Goal: Answer question/provide support

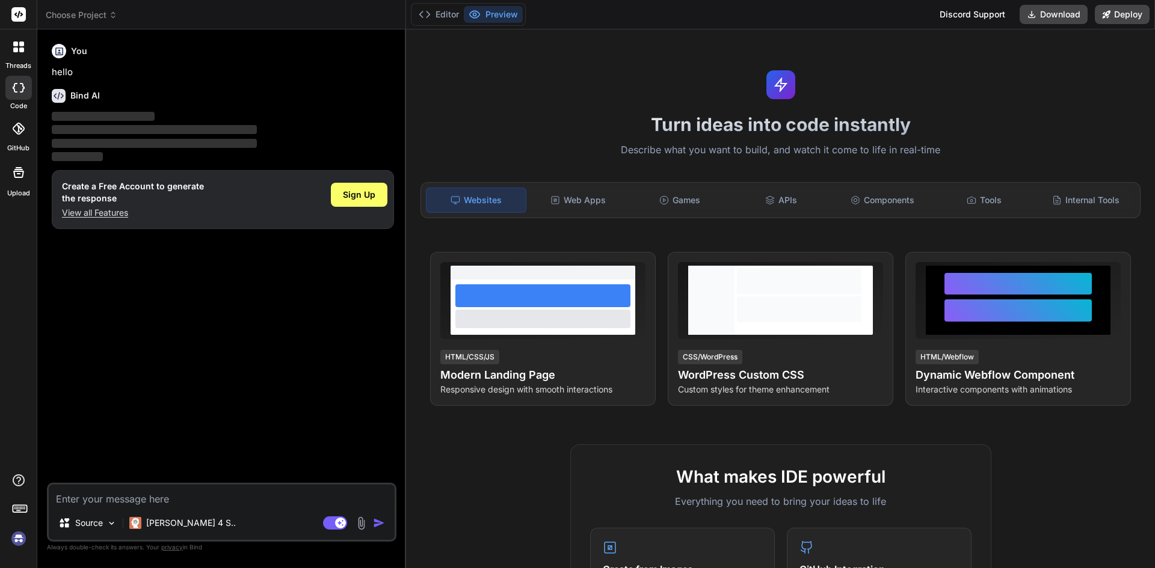
type textarea "x"
click at [94, 224] on div "Create a Free Account to generate the response View all Features Sign Up" at bounding box center [223, 199] width 342 height 59
click at [98, 215] on p "View all Features" at bounding box center [133, 213] width 142 height 12
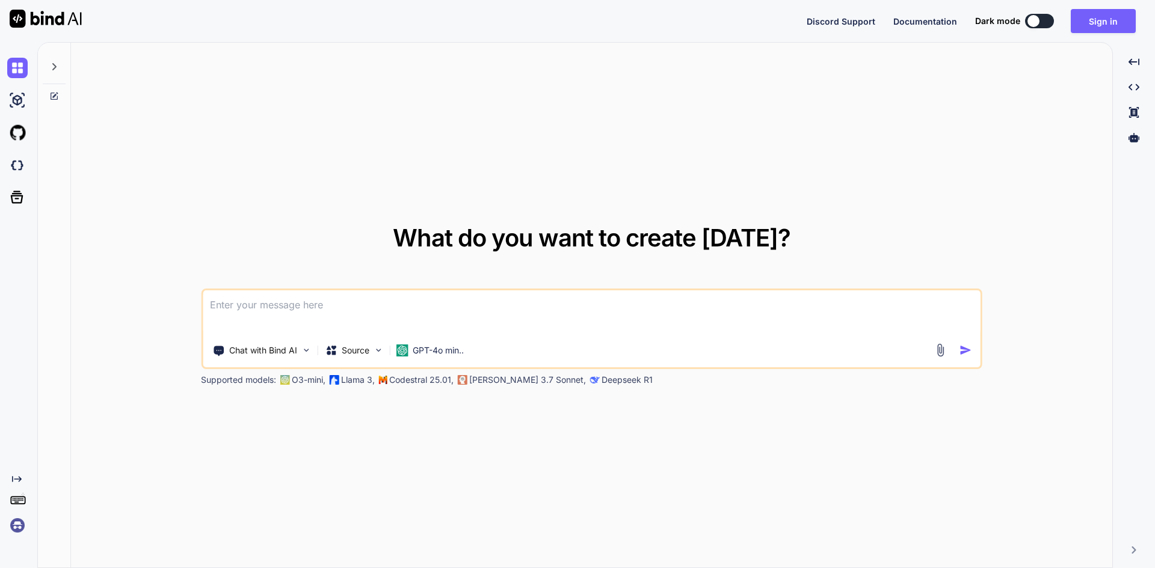
click at [365, 316] on textarea at bounding box center [592, 313] width 778 height 45
paste textarea
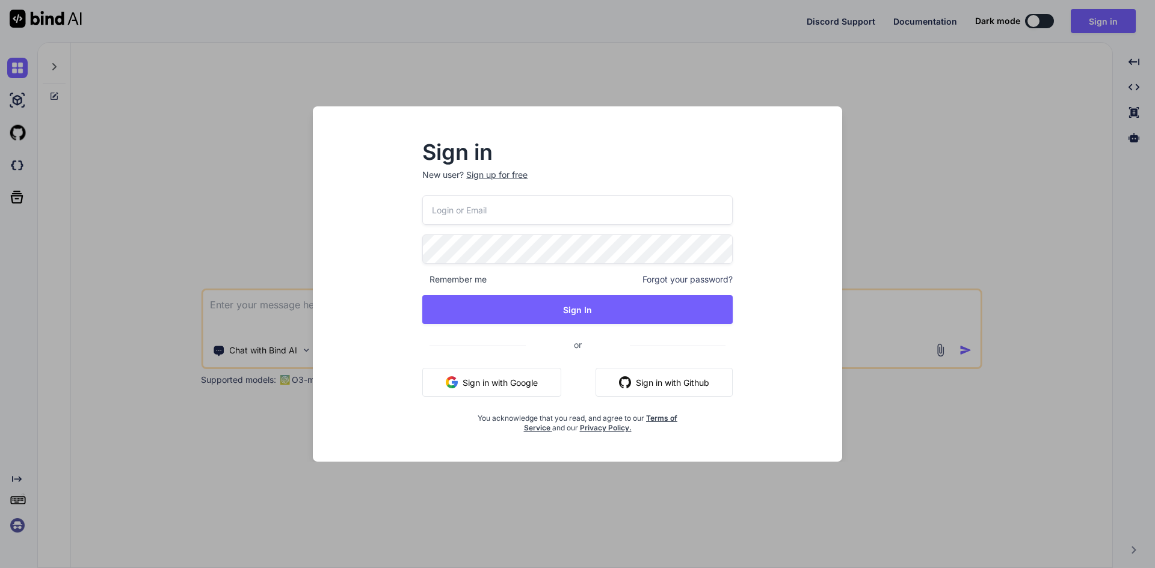
click at [490, 207] on input "email" at bounding box center [577, 209] width 310 height 29
type input "aitech@yopmail.com"
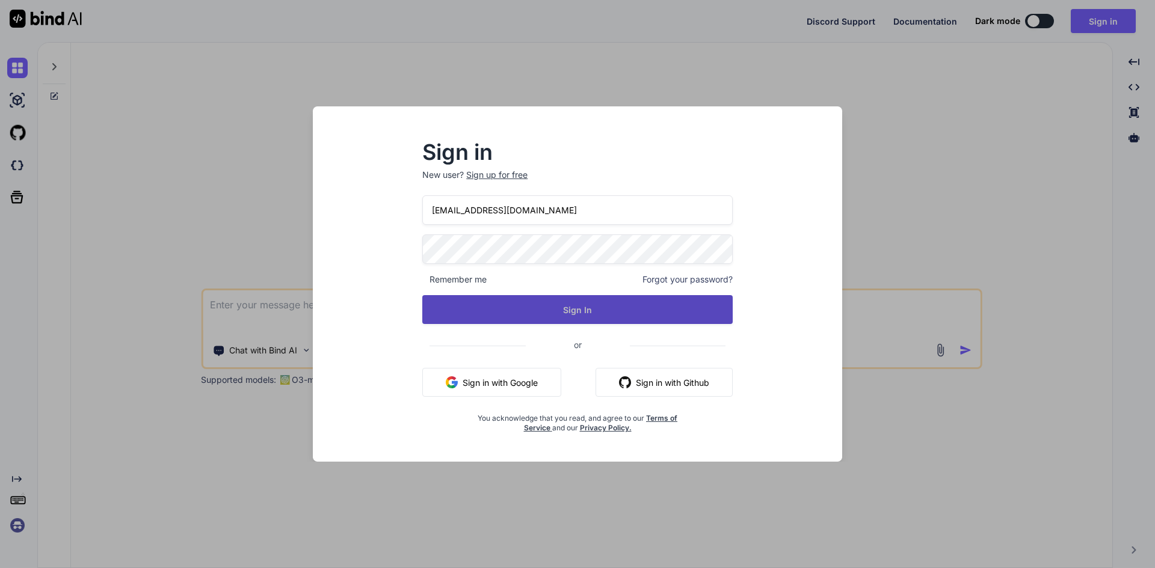
click at [574, 299] on button "Sign In" at bounding box center [577, 309] width 310 height 29
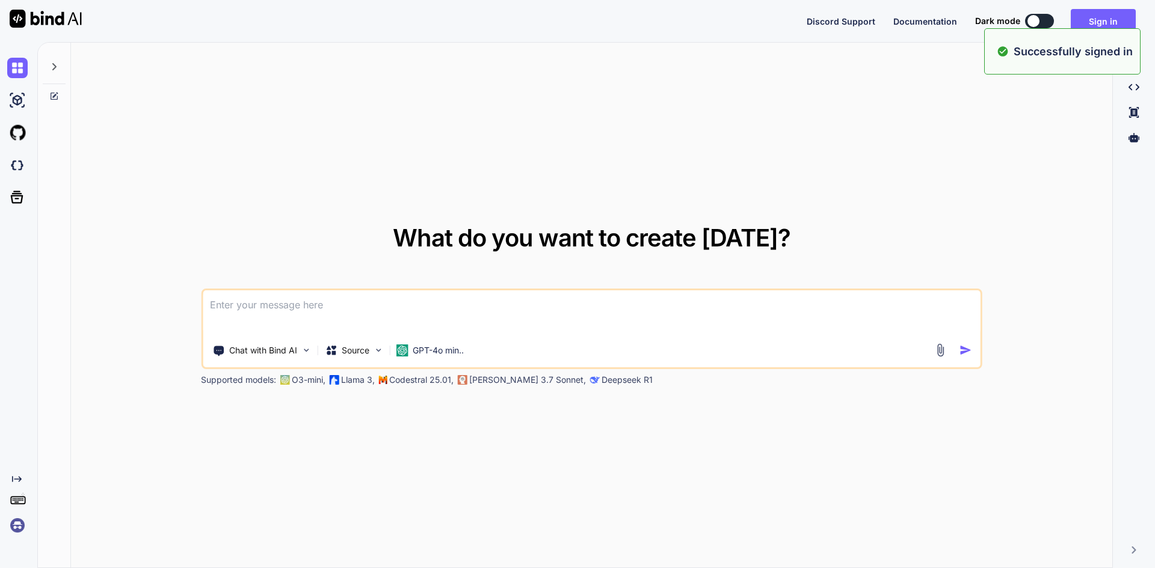
click at [312, 309] on textarea at bounding box center [592, 313] width 778 height 45
paste textarea
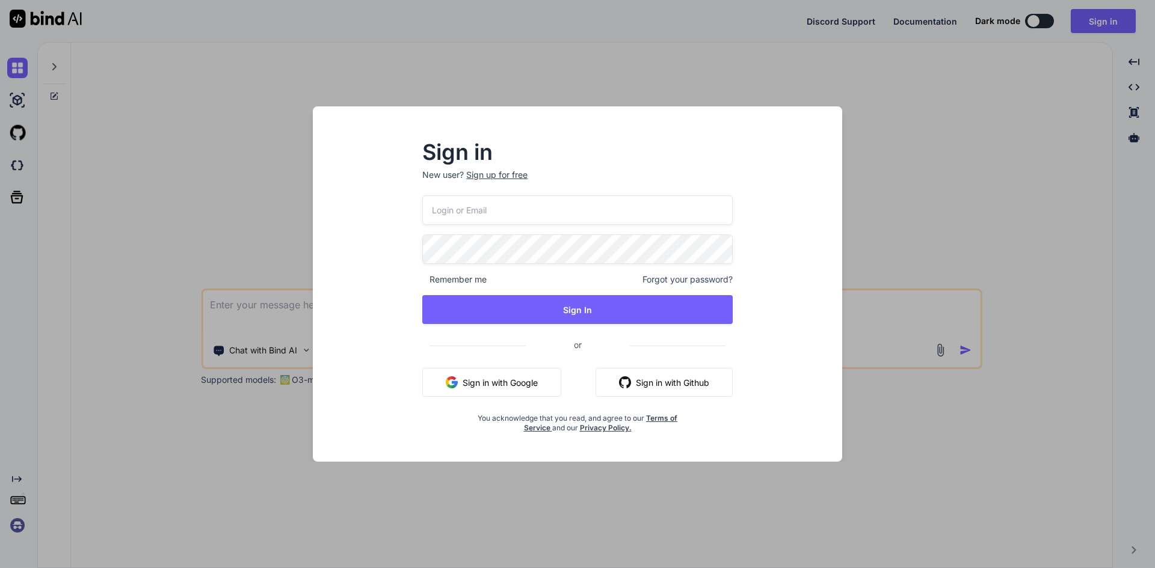
click at [450, 220] on input "email" at bounding box center [577, 209] width 310 height 29
type input "aitech@yopmail.com"
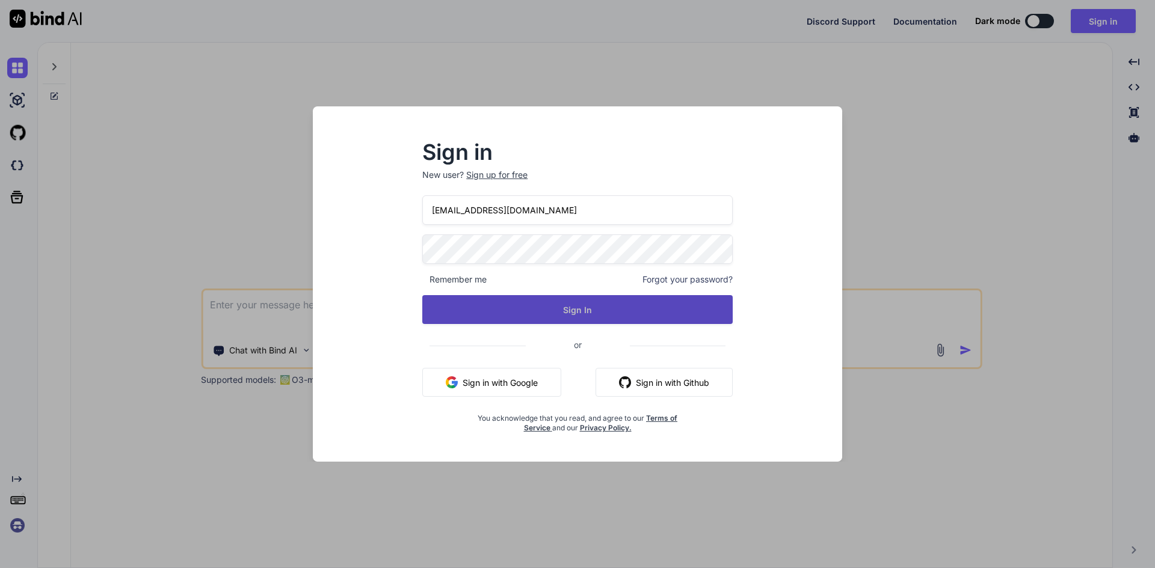
click at [536, 316] on button "Sign In" at bounding box center [577, 309] width 310 height 29
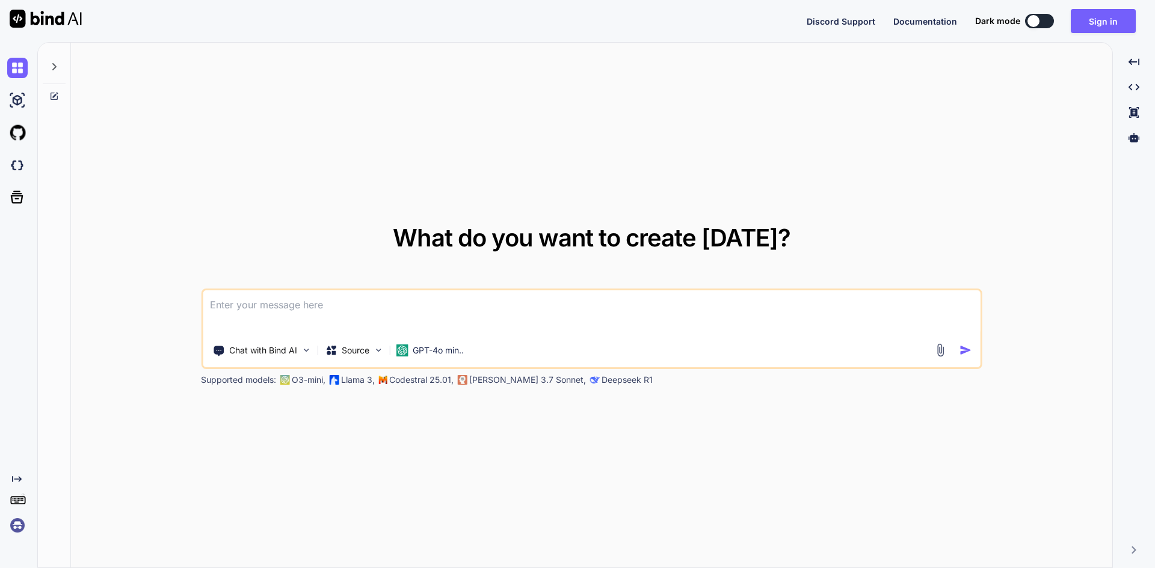
click at [494, 303] on textarea at bounding box center [592, 313] width 778 height 45
paste textarea
click at [344, 300] on textarea at bounding box center [592, 313] width 778 height 45
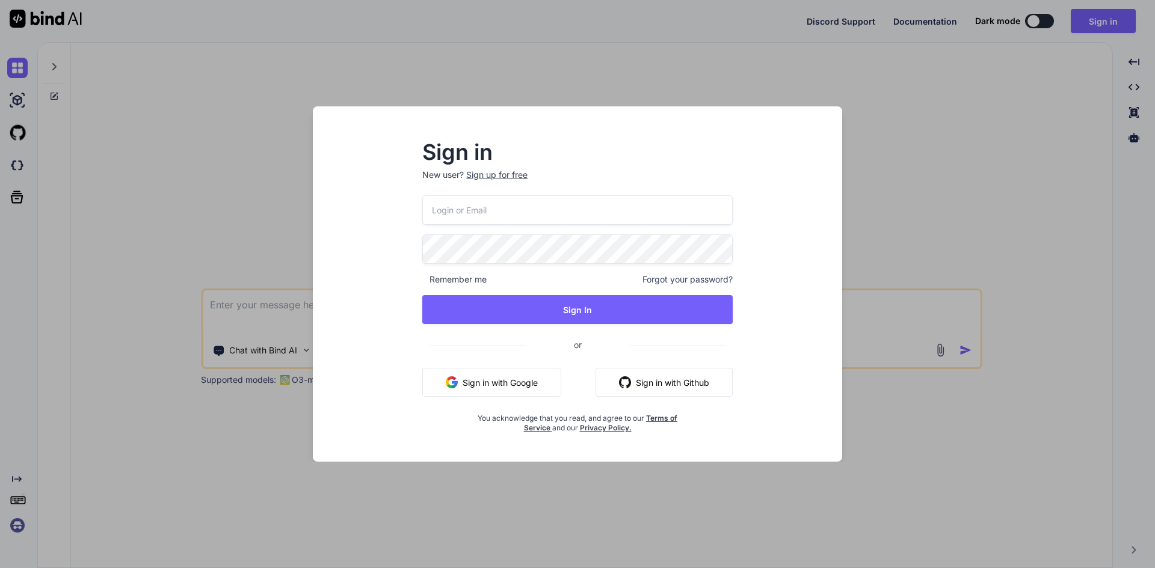
click at [478, 224] on input "email" at bounding box center [577, 209] width 310 height 29
type input "aitech@yopmail.com"
click at [562, 291] on div "aitech@yopmail.com Remember me Forgot your password? Sign In or Sign in with Go…" at bounding box center [577, 314] width 310 height 238
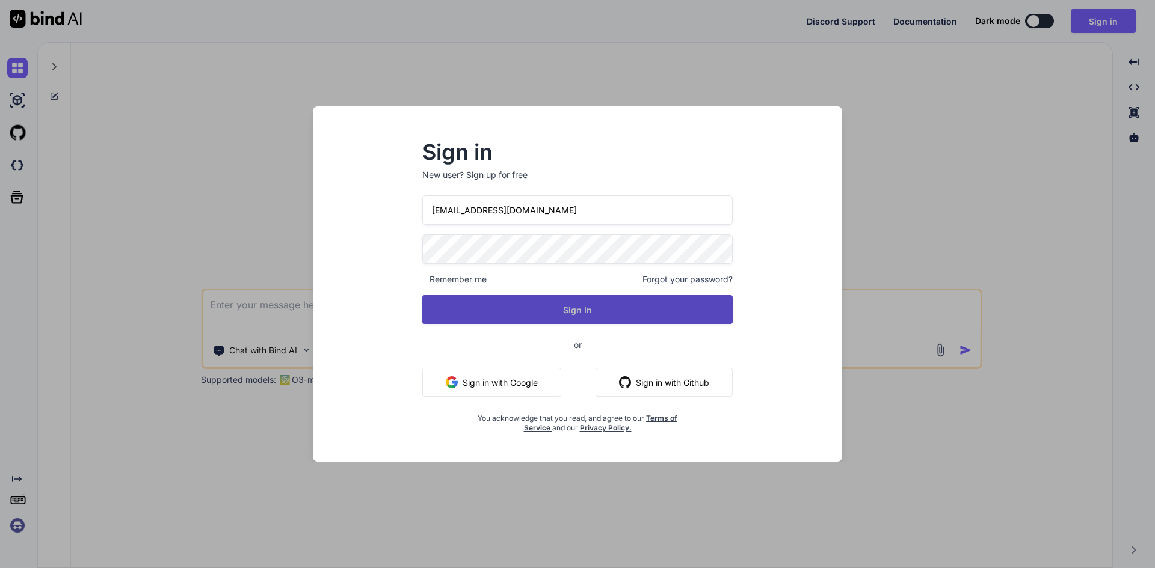
click at [574, 303] on button "Sign In" at bounding box center [577, 309] width 310 height 29
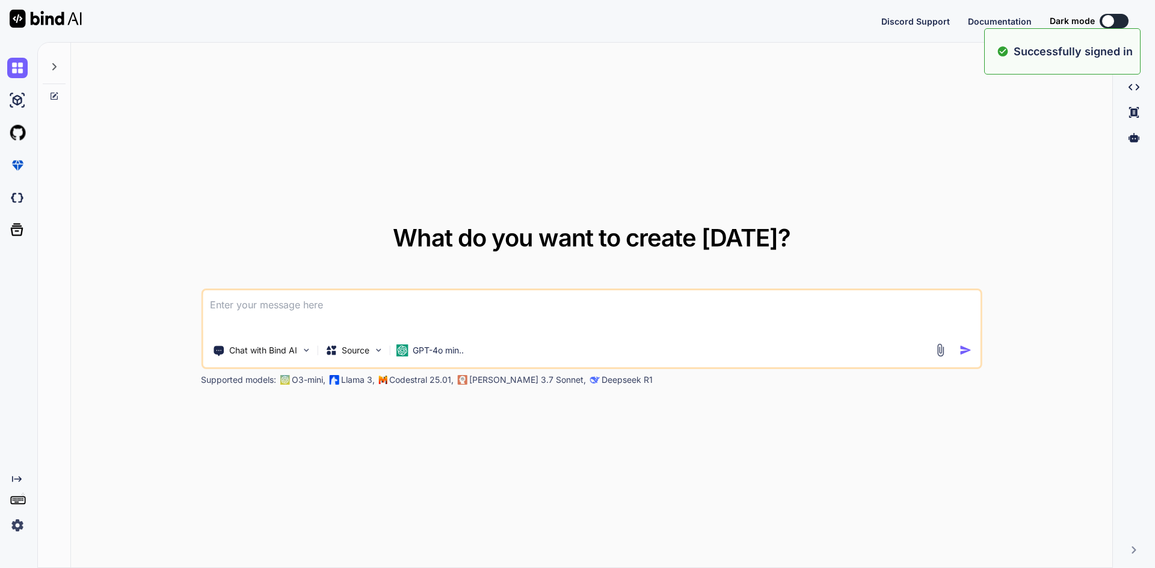
type textarea "x"
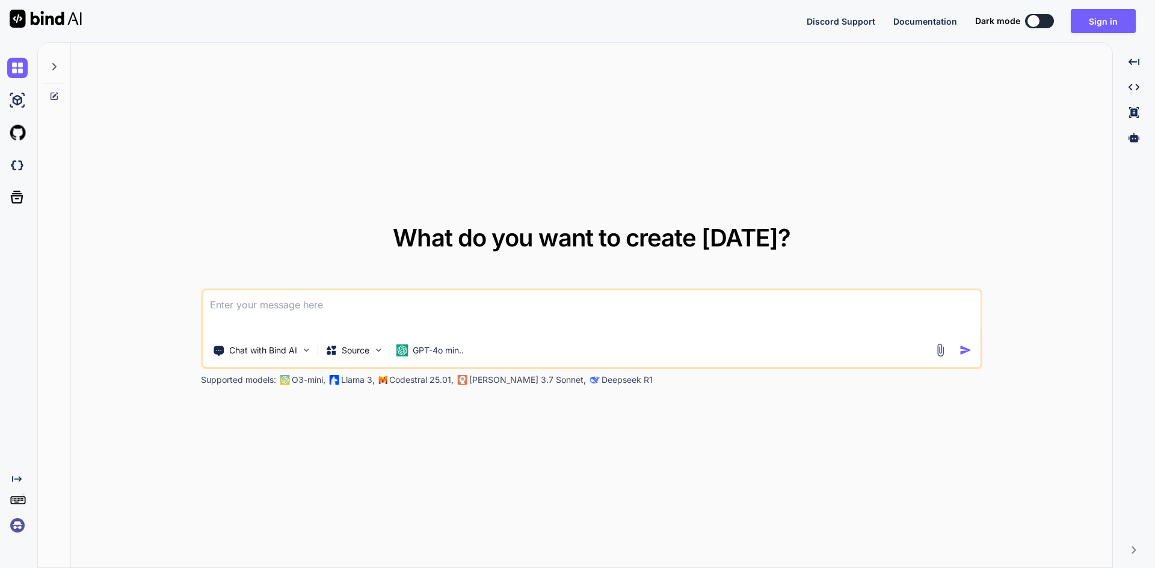
click at [582, 299] on textarea at bounding box center [592, 313] width 778 height 45
paste textarea
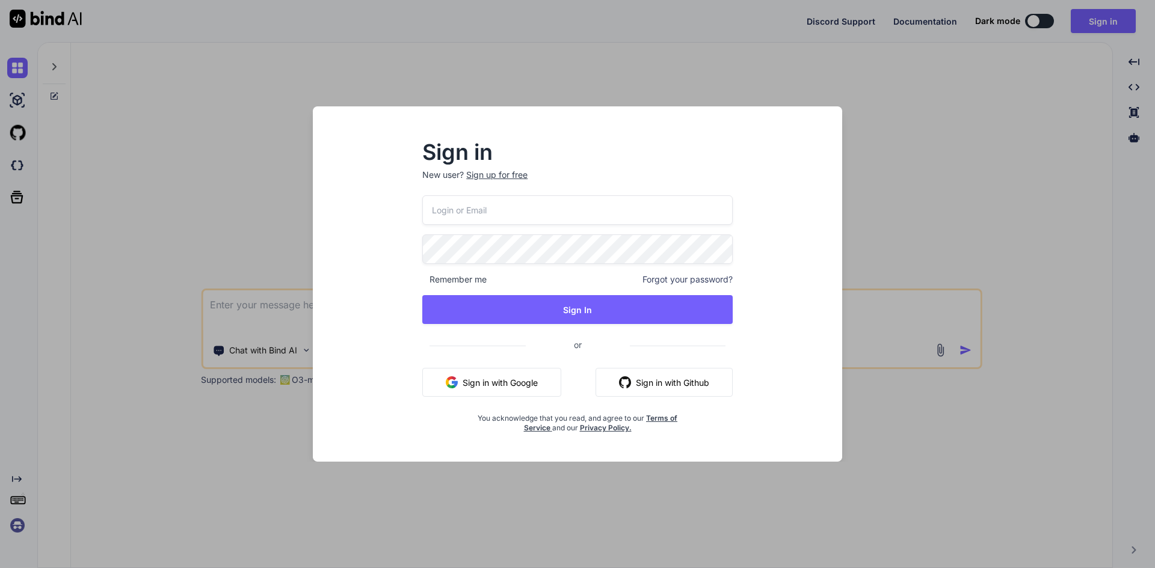
click at [477, 208] on input "email" at bounding box center [577, 209] width 310 height 29
type input "aitech@yopmail.com"
click at [522, 285] on div "Remember me Forgot your password?" at bounding box center [577, 280] width 310 height 12
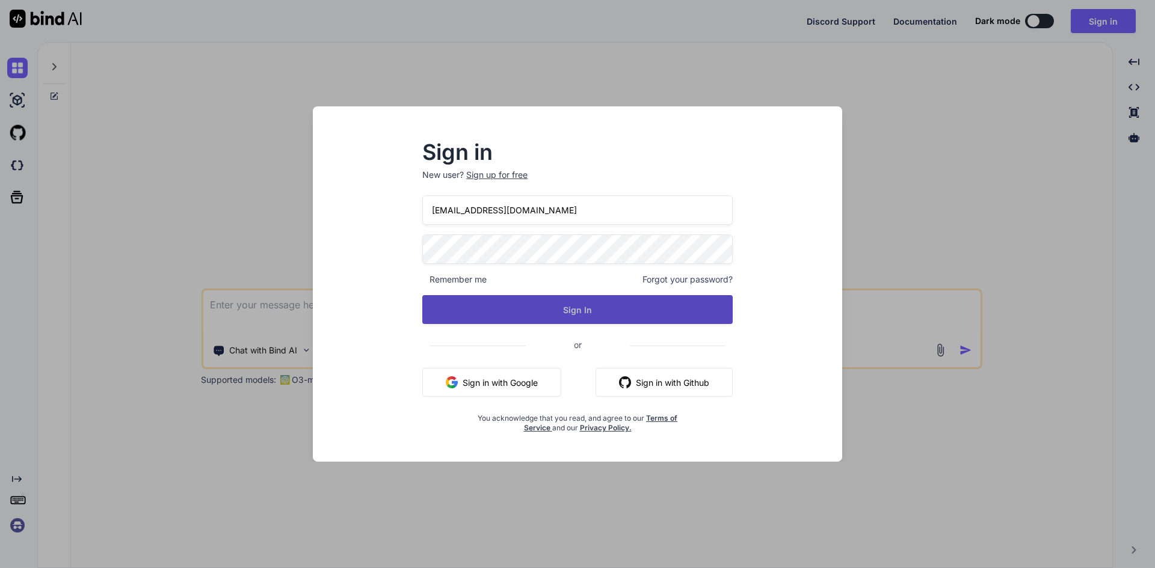
click at [531, 307] on button "Sign In" at bounding box center [577, 309] width 310 height 29
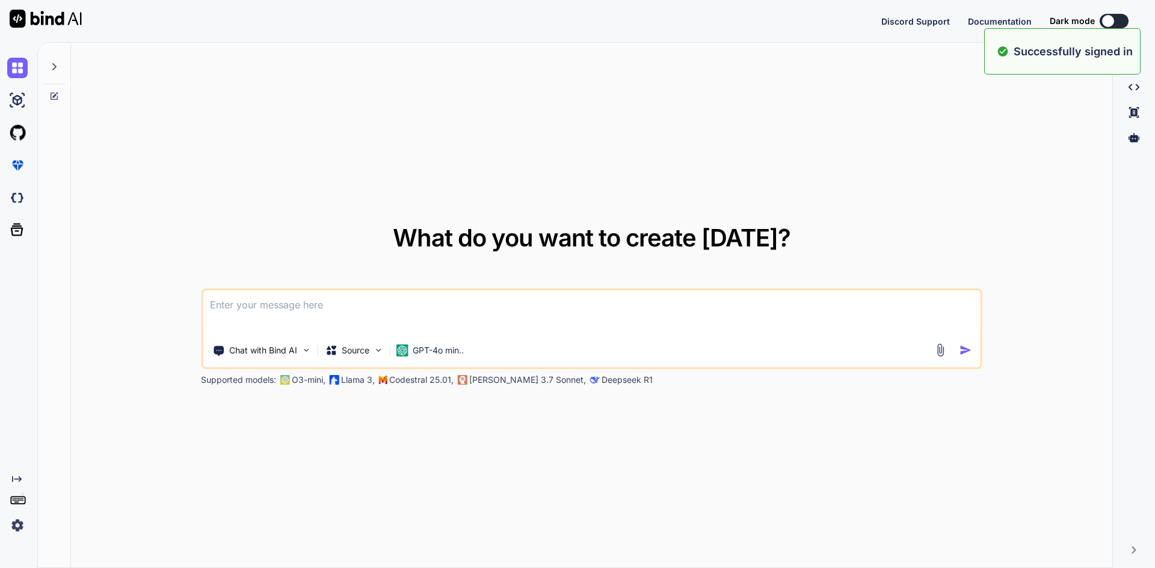
type textarea "x"
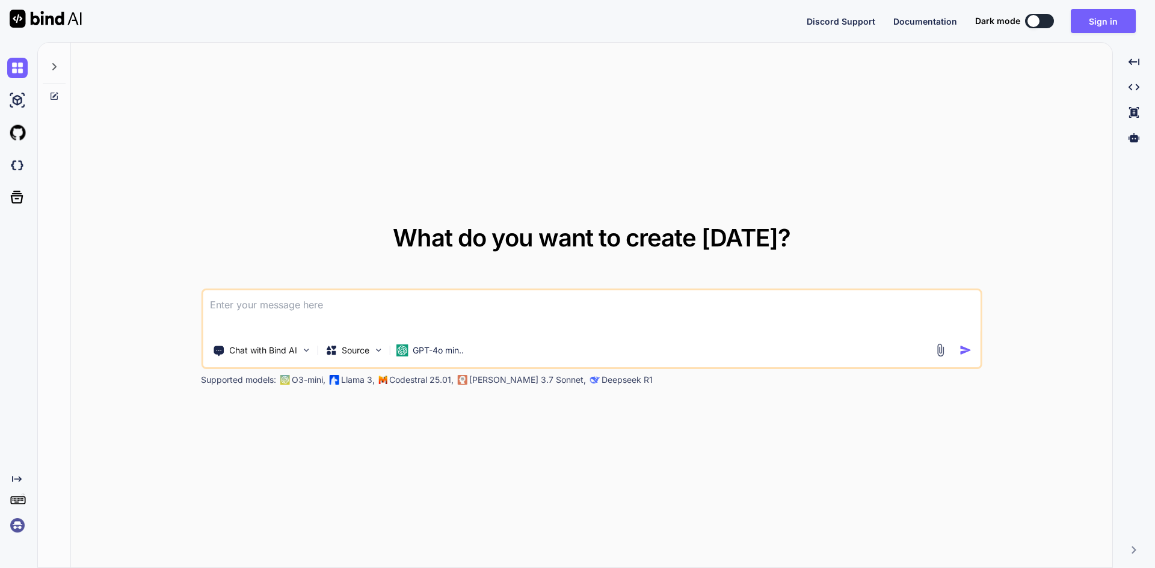
click at [311, 316] on textarea at bounding box center [592, 313] width 778 height 45
paste textarea
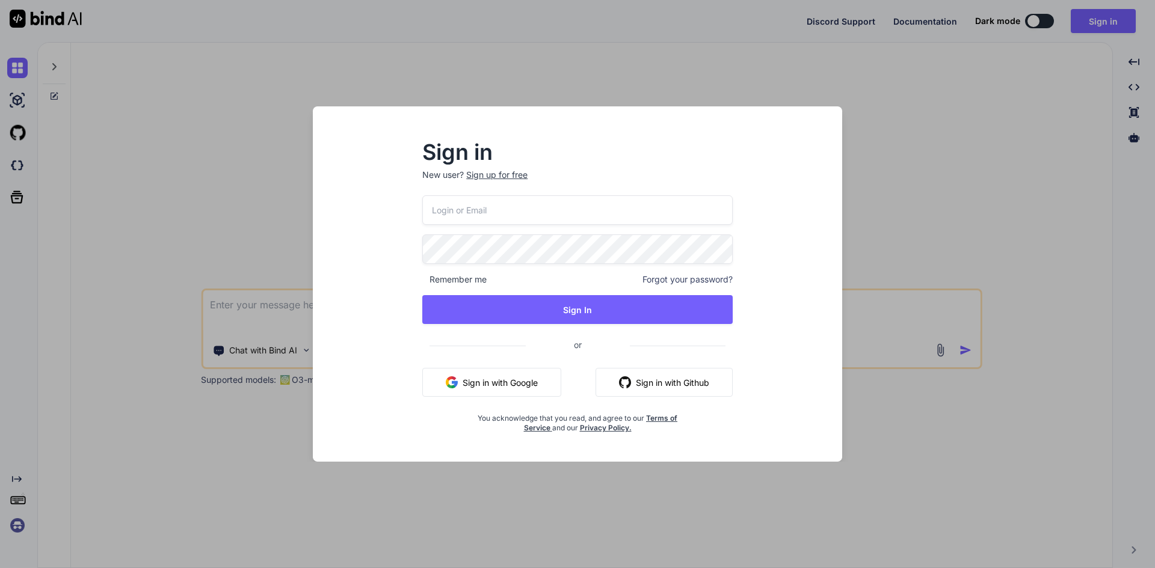
click at [479, 212] on input "email" at bounding box center [577, 209] width 310 height 29
type input "aitech@yopmail.com"
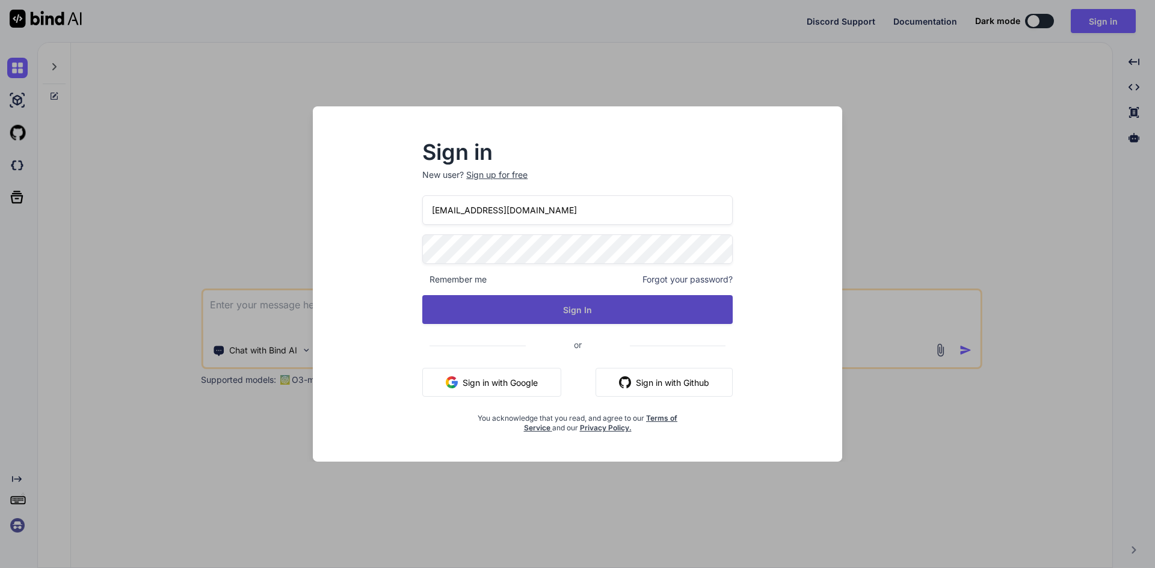
click at [549, 313] on button "Sign In" at bounding box center [577, 309] width 310 height 29
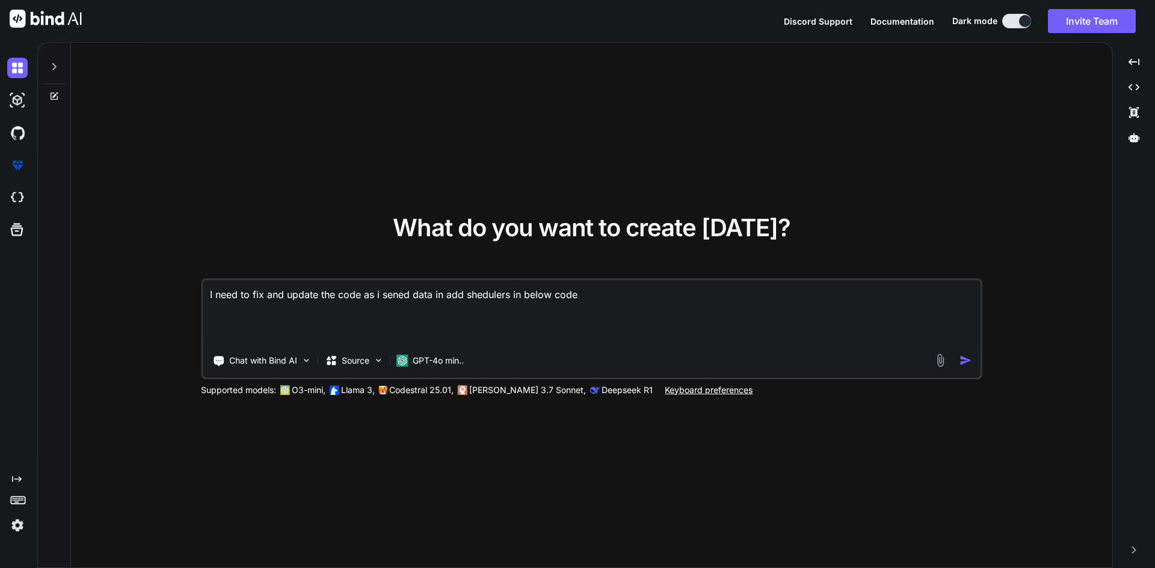
paste textarea "Add shedulers.vue <template> <div class="modal fade" id="addSchedule" tabindex=…"
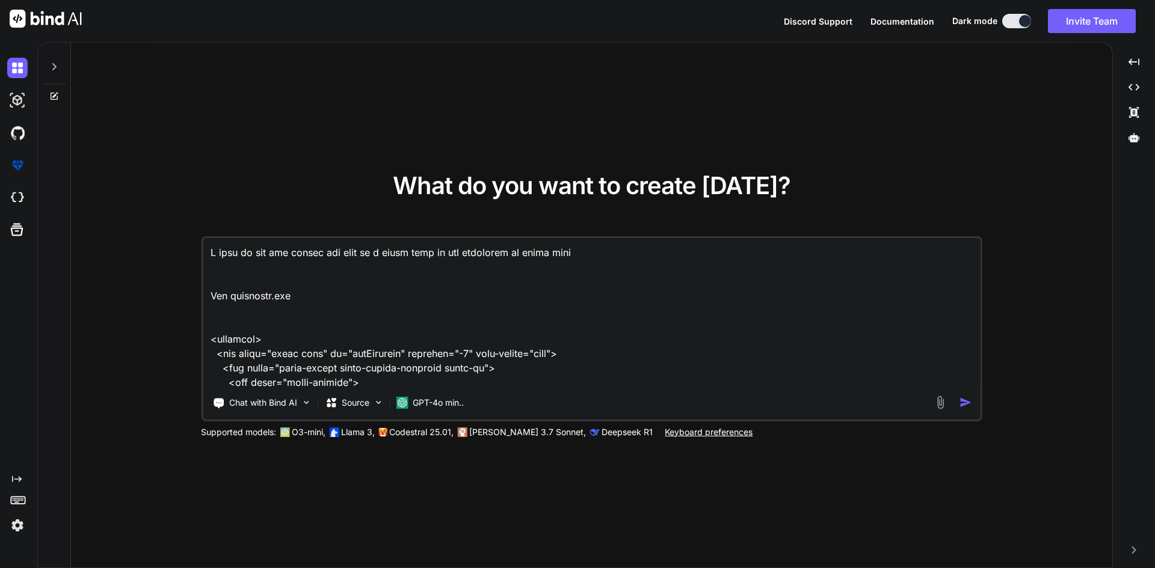
scroll to position [6267, 0]
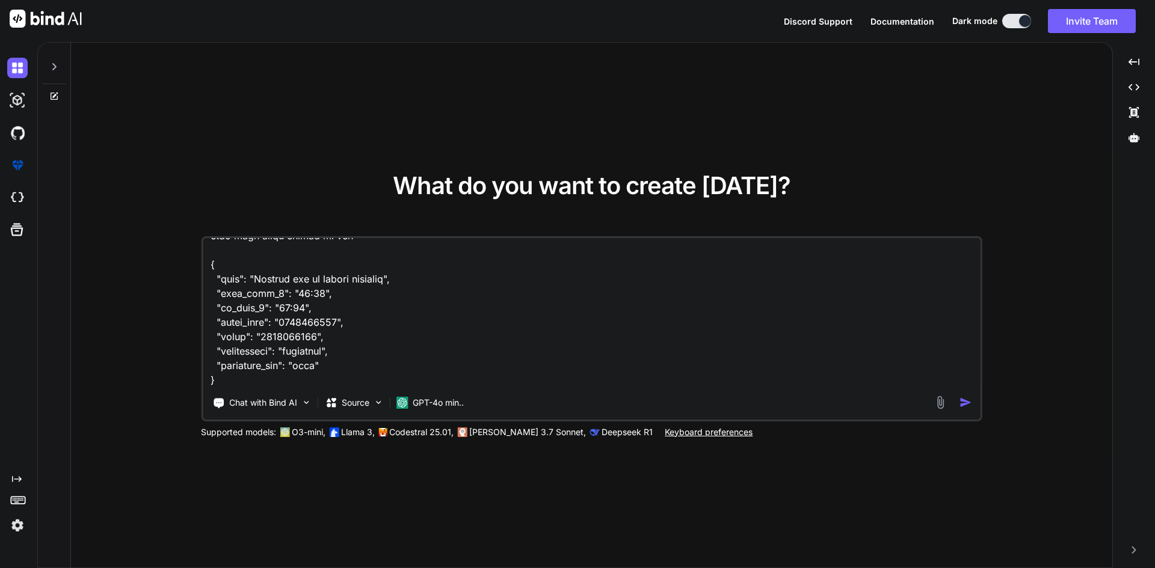
type textarea "I need to fix and update the code as i sened data in add shedulers in below cod…"
click at [968, 397] on img "button" at bounding box center [965, 402] width 13 height 13
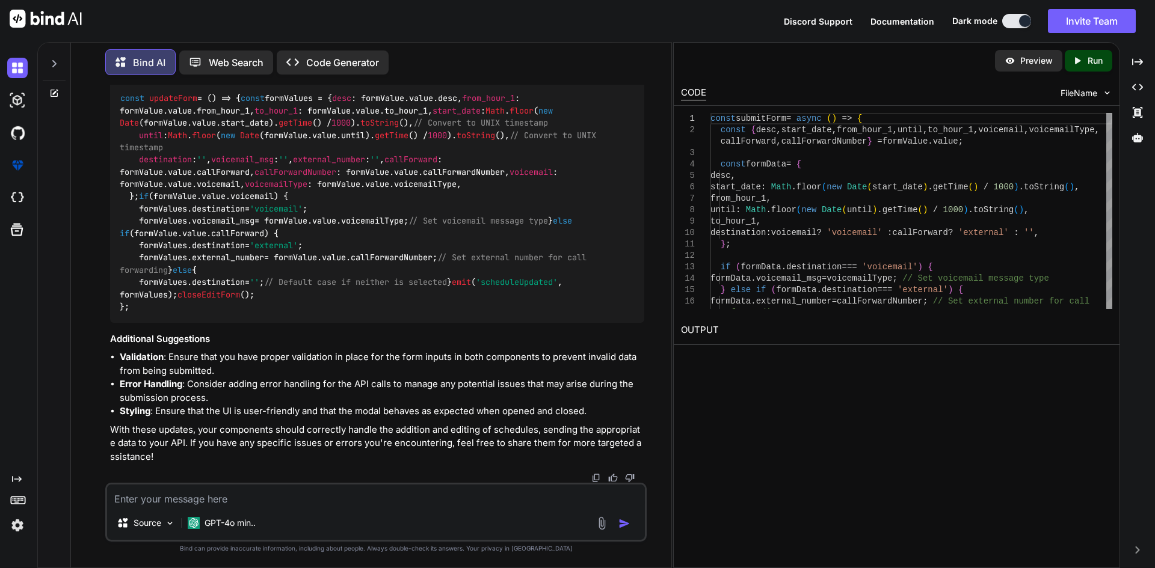
scroll to position [2473, 0]
click at [250, 493] on textarea at bounding box center [376, 496] width 538 height 22
type textarea "how to bind data in edit form te,mp[late and full code for edit.vue"
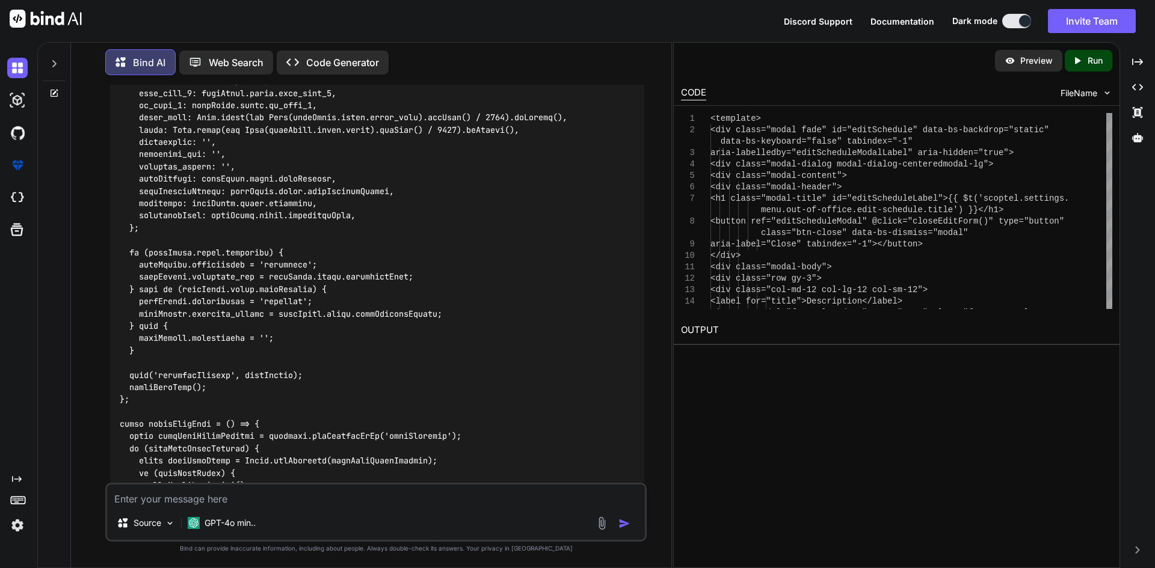
scroll to position [4525, 0]
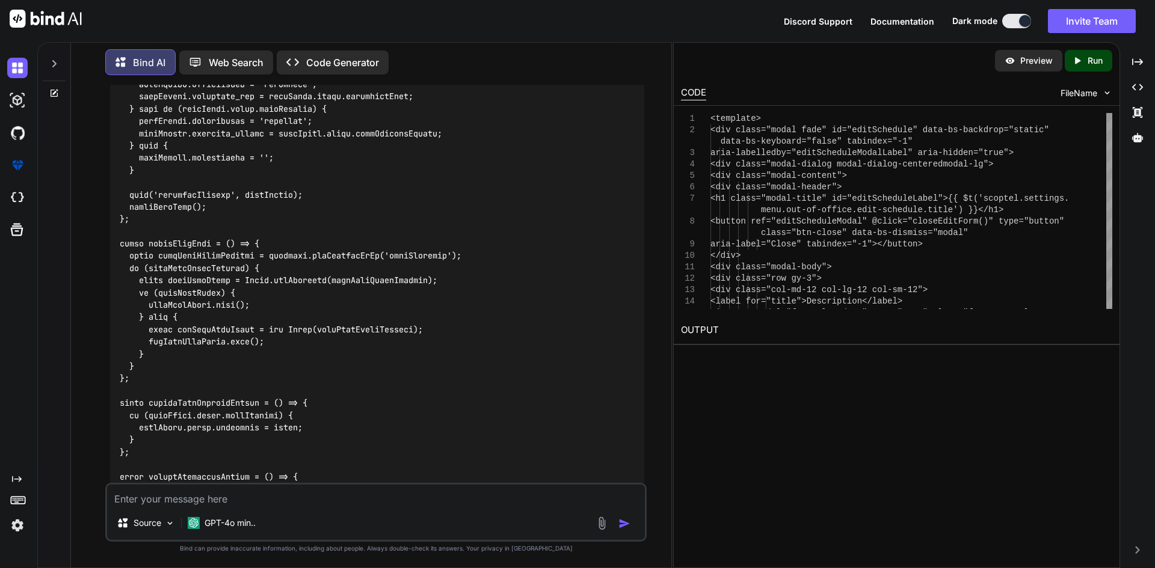
click at [208, 492] on textarea at bounding box center [376, 496] width 538 height 22
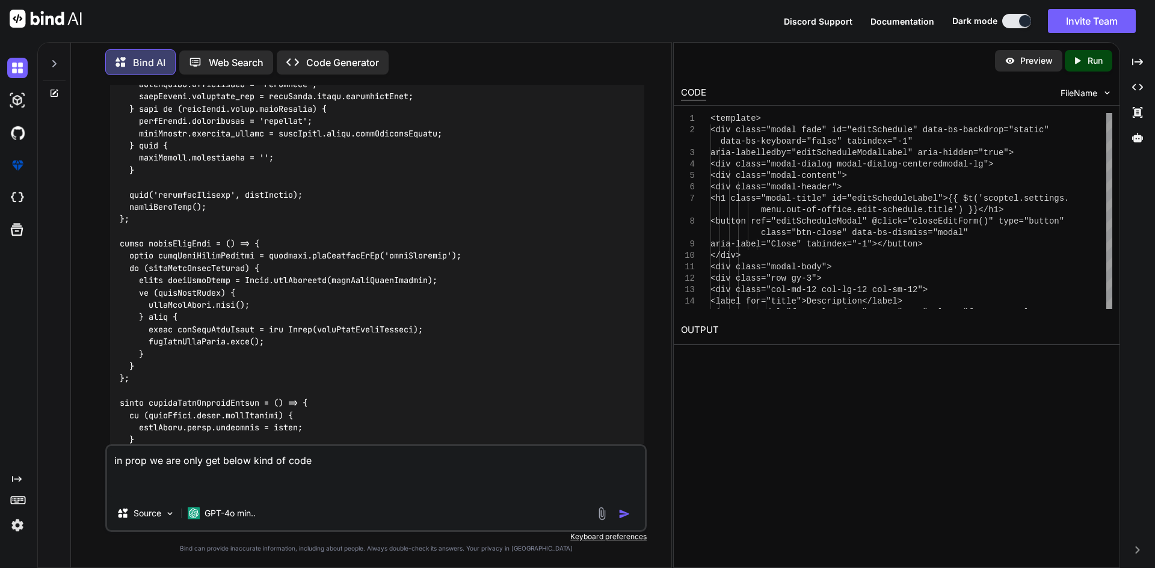
paste textarea ""data": [ { "desc": "My schedule desc", "type": "everyday", "extension": "110",…"
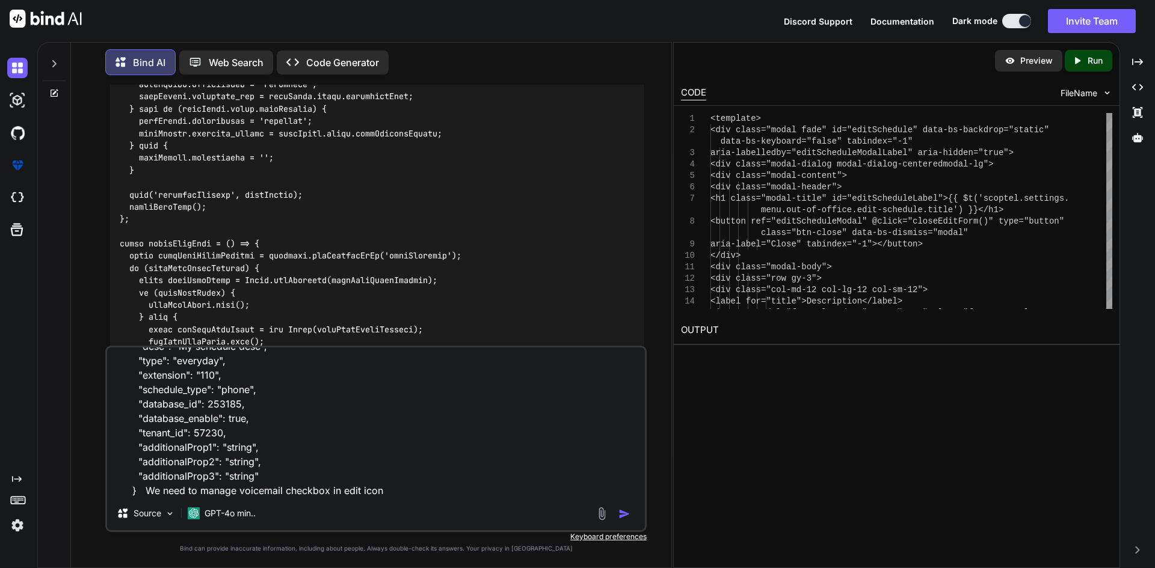
type textarea "in prop we are only get below kind of code "data": [ { "desc": "My schedule des…"
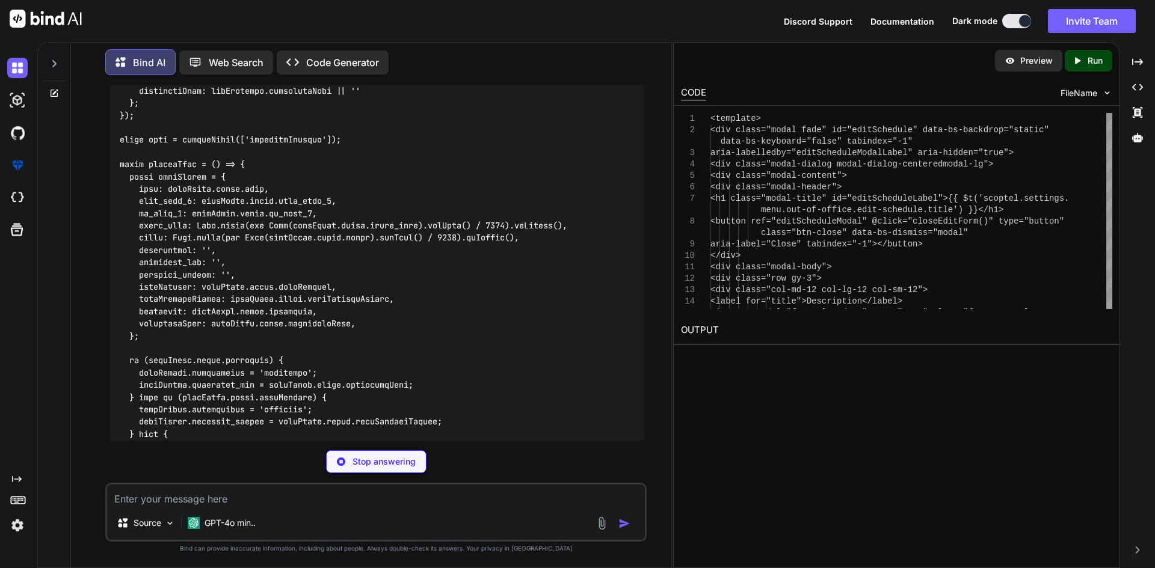
scroll to position [7183, 0]
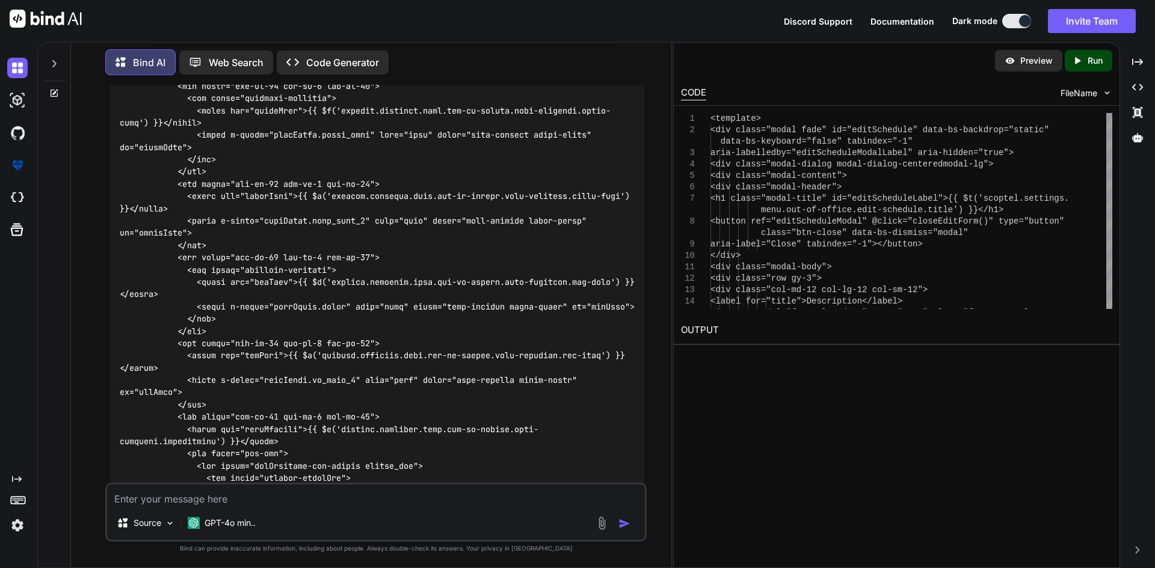
scroll to position [5800, 0]
